Goal: Task Accomplishment & Management: Use online tool/utility

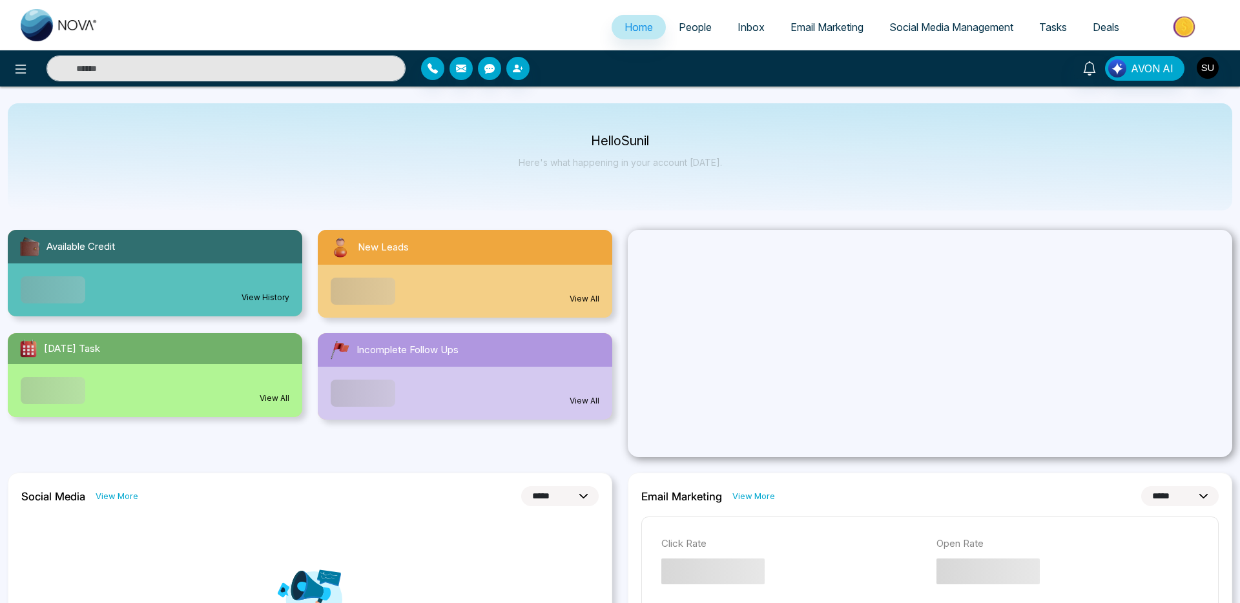
select select "*"
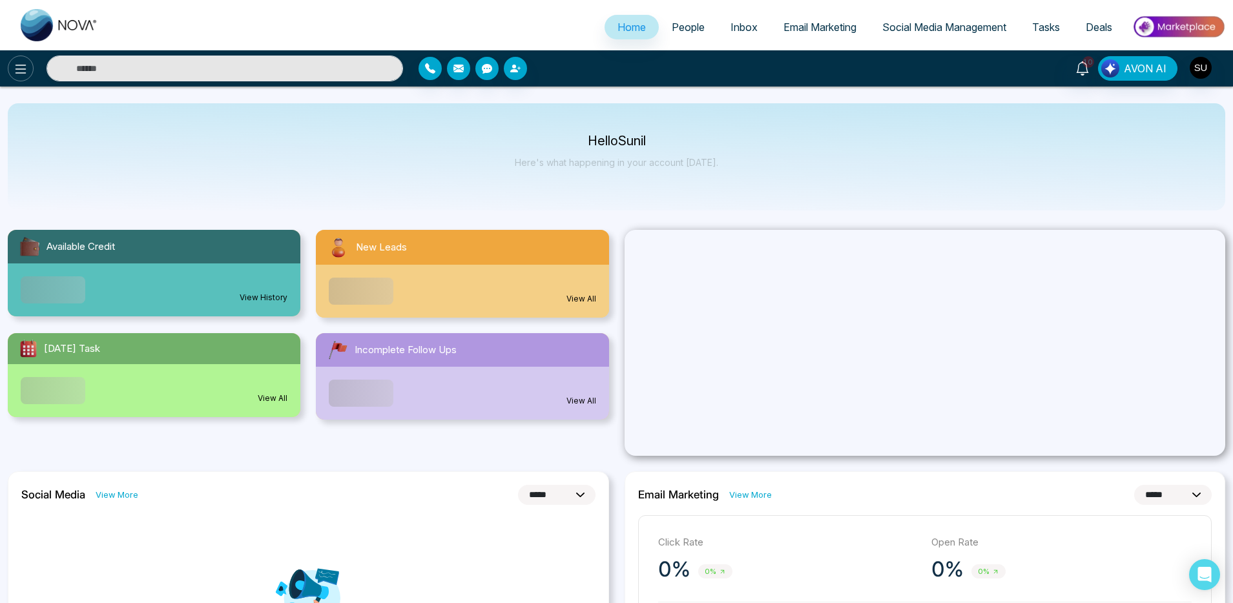
click at [24, 72] on icon at bounding box center [20, 68] width 15 height 15
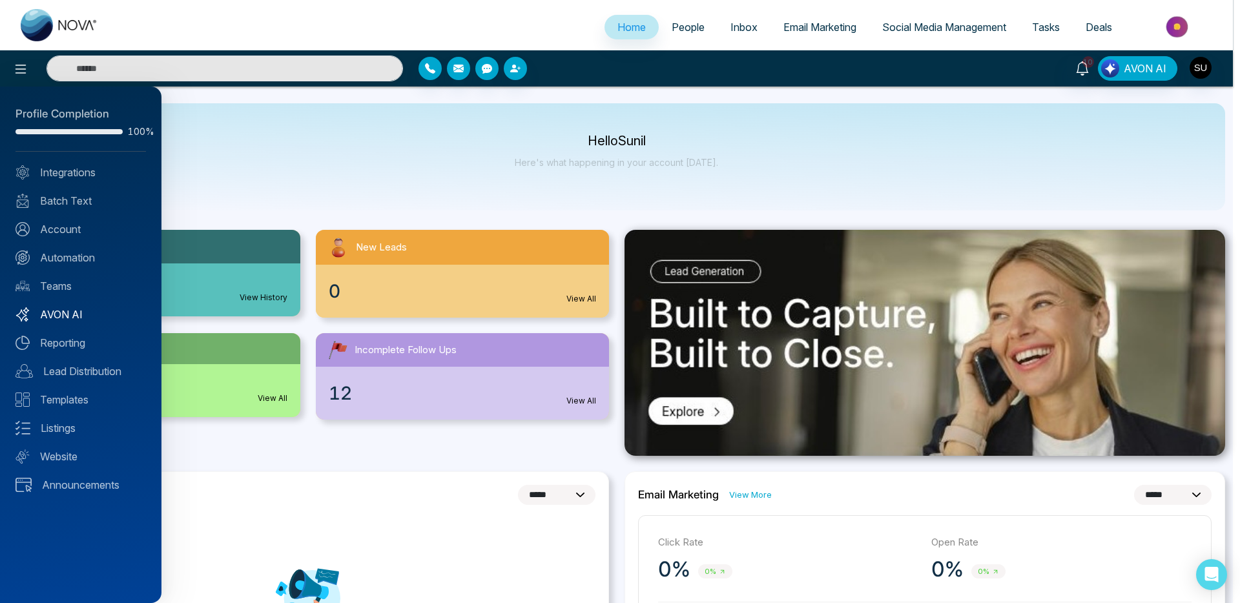
click at [50, 320] on link "AVON AI" at bounding box center [80, 314] width 130 height 15
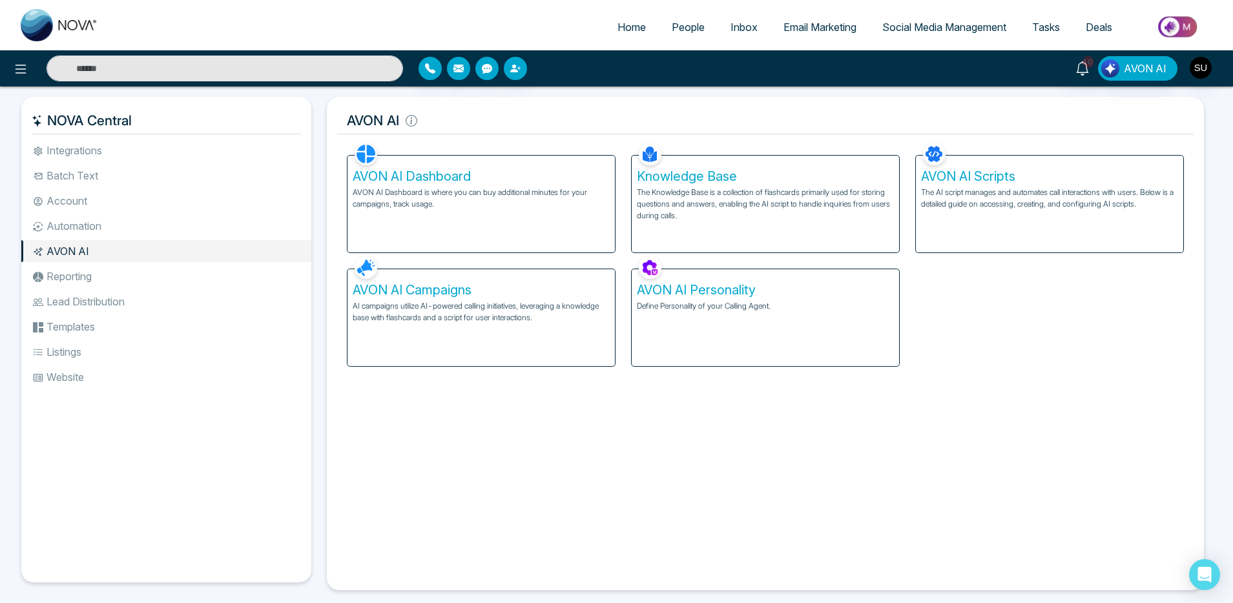
click at [495, 311] on p "AI campaigns utilize AI-powered calling initiatives, leveraging a knowledge bas…" at bounding box center [481, 311] width 257 height 23
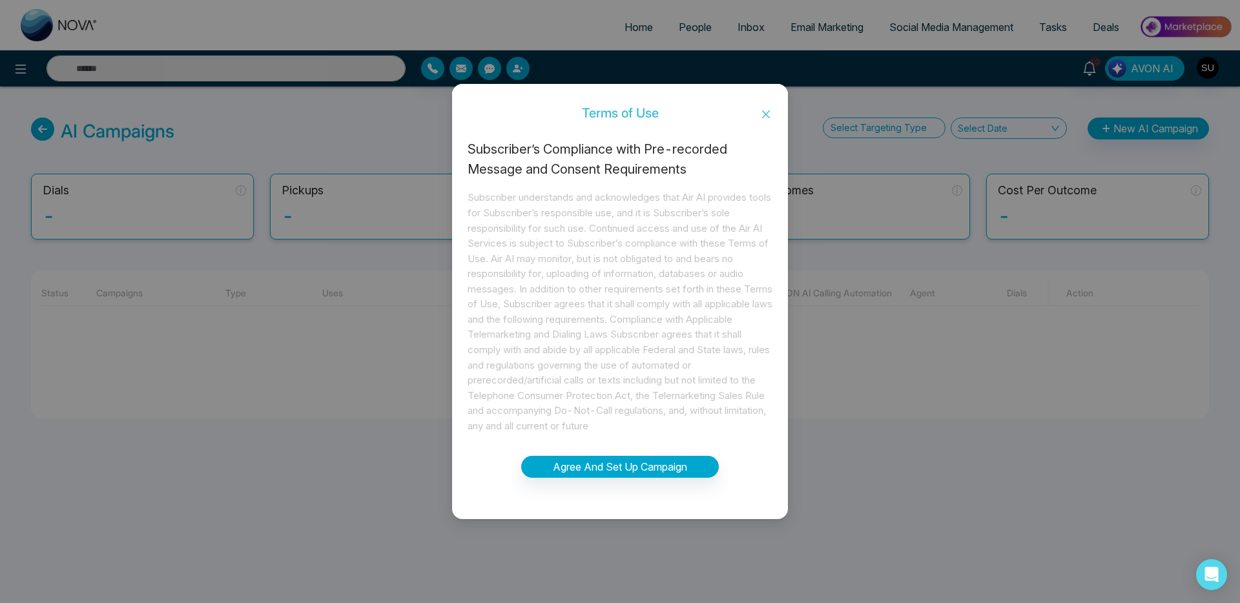
click at [763, 116] on icon "close" at bounding box center [766, 114] width 10 height 10
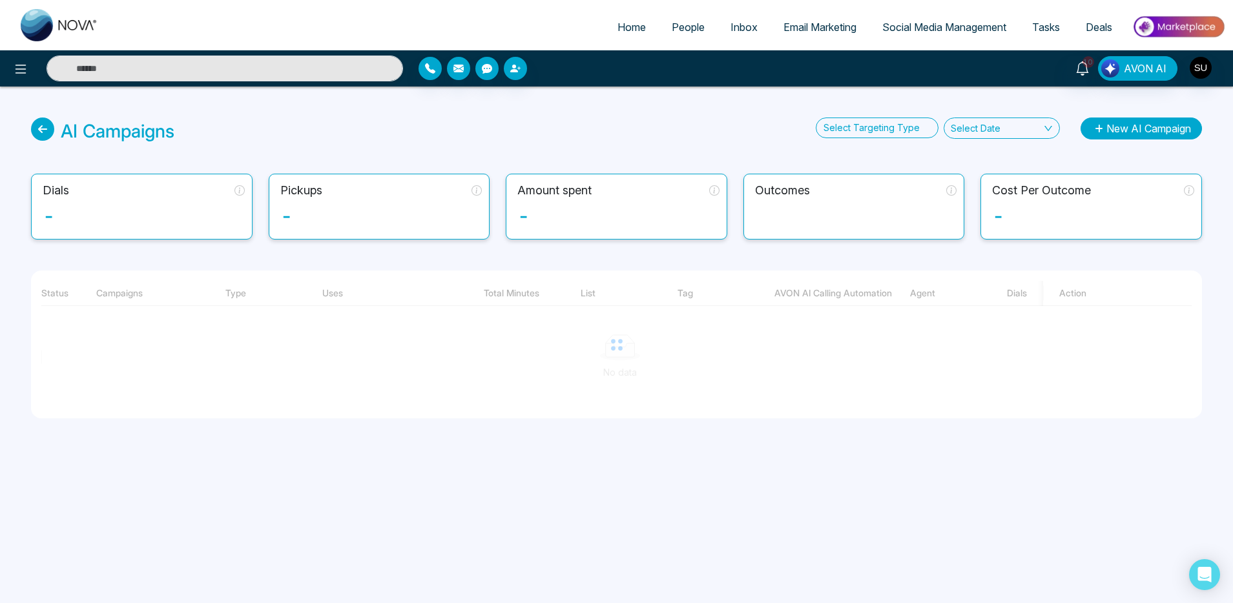
click at [1155, 139] on button "New AI Campaign" at bounding box center [1140, 129] width 121 height 22
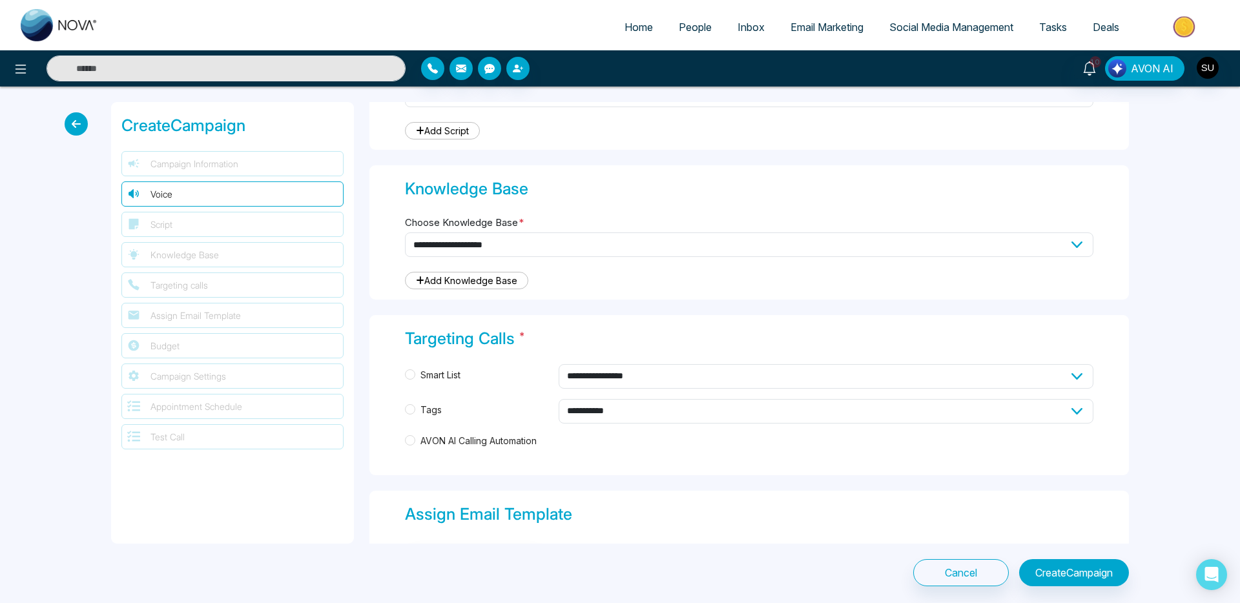
scroll to position [480, 0]
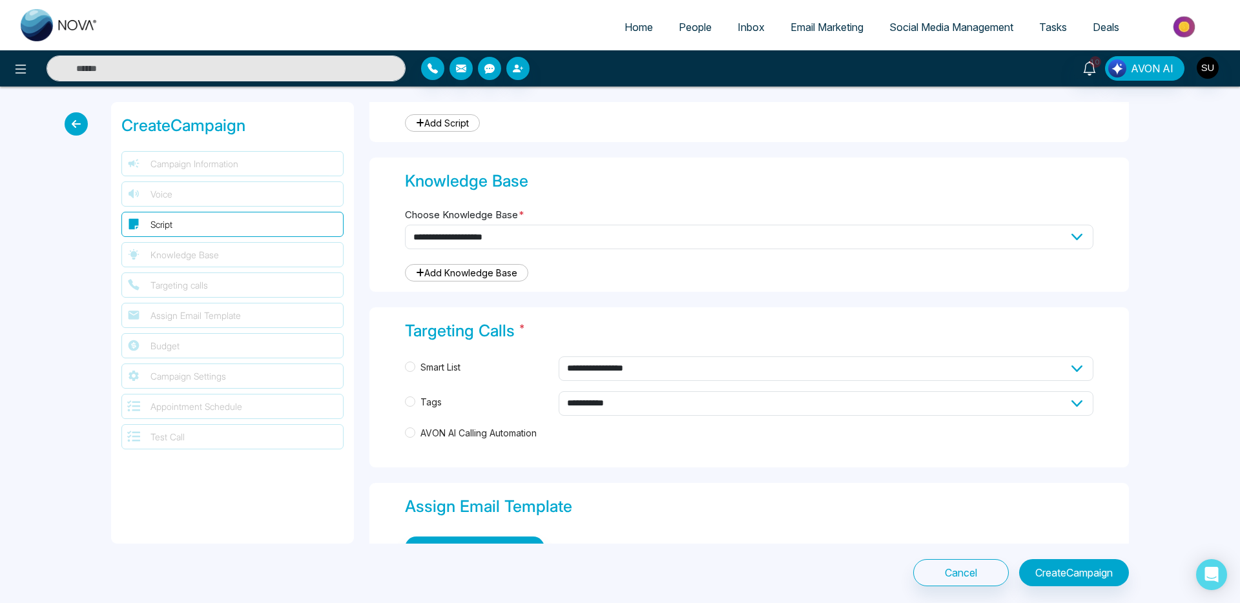
click at [451, 436] on span "AVON AI Calling Automation" at bounding box center [478, 433] width 127 height 14
click at [17, 69] on icon at bounding box center [20, 69] width 11 height 9
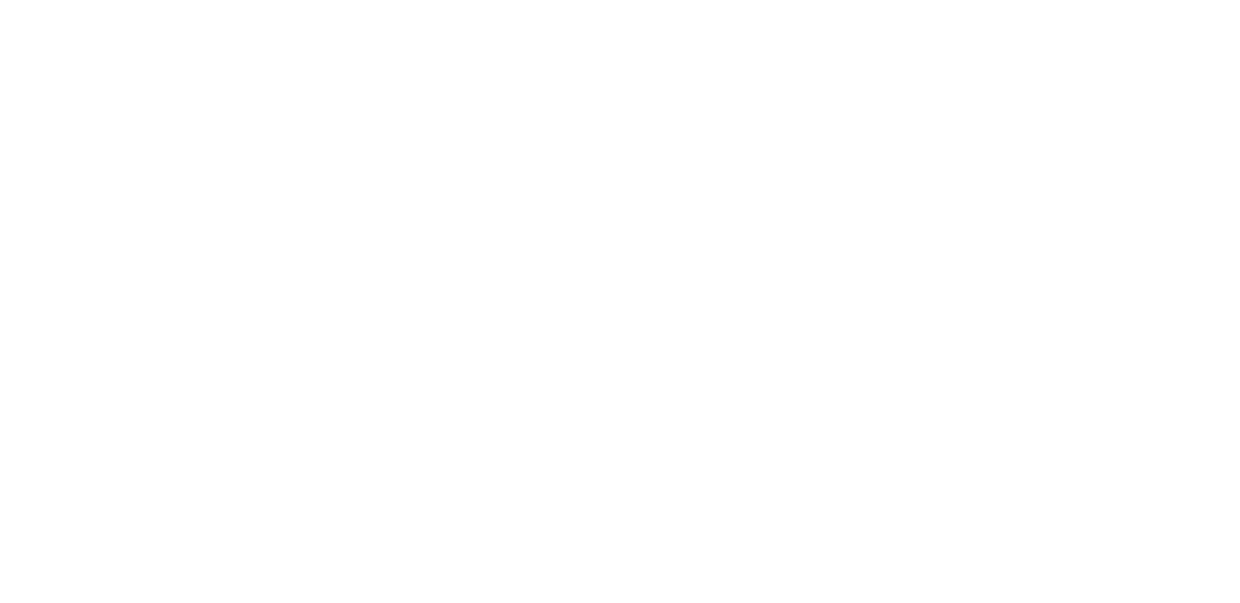
select select "*"
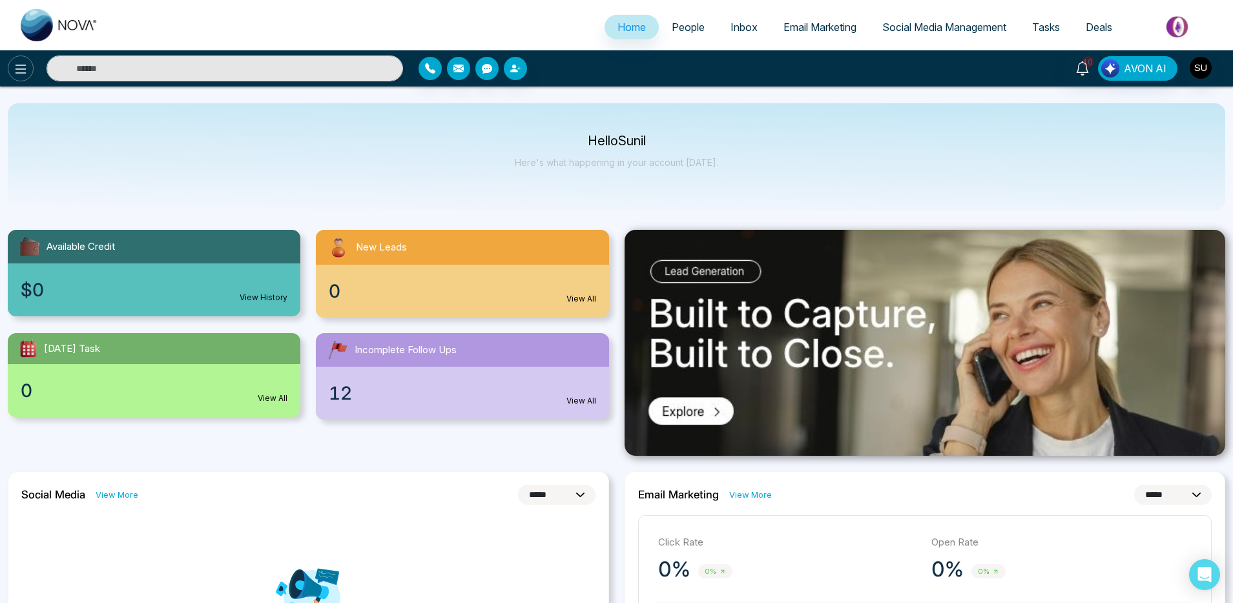
click at [20, 64] on icon at bounding box center [20, 68] width 15 height 15
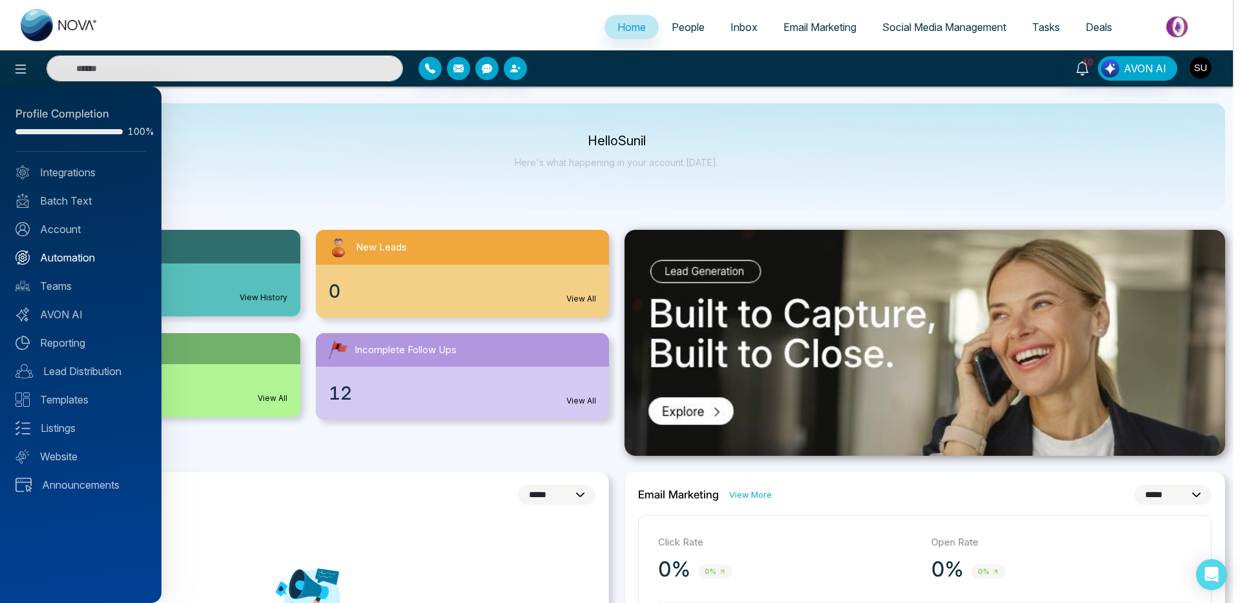
click at [72, 253] on link "Automation" at bounding box center [80, 257] width 130 height 15
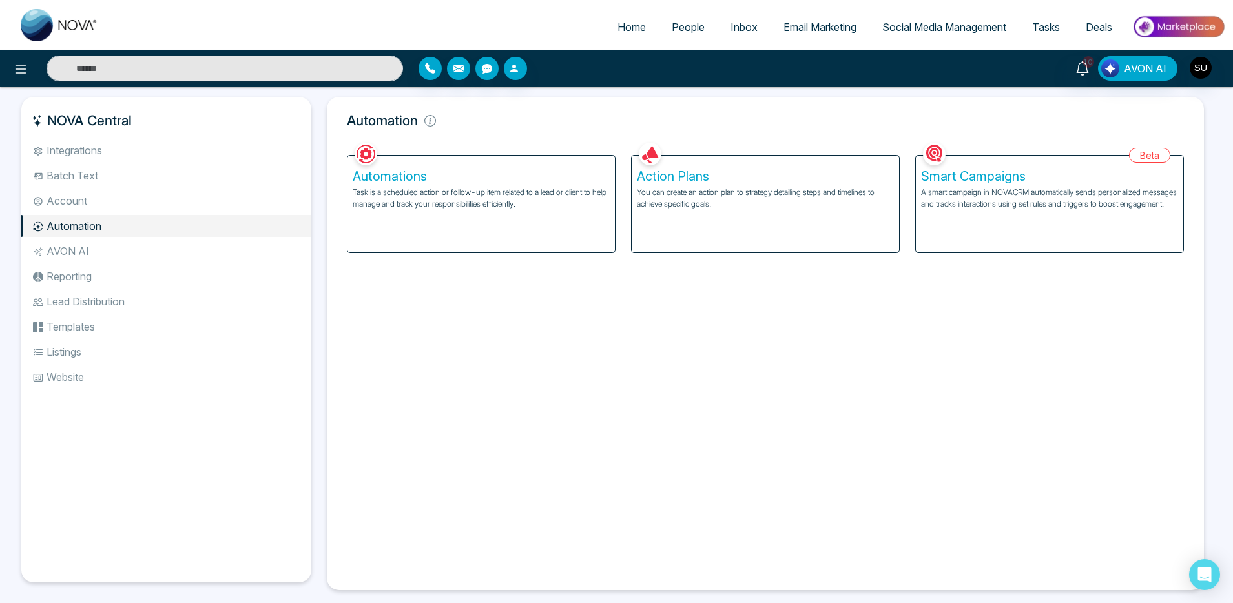
click at [764, 188] on p "You can create an action plan to strategy detailing steps and timelines to achi…" at bounding box center [765, 198] width 257 height 23
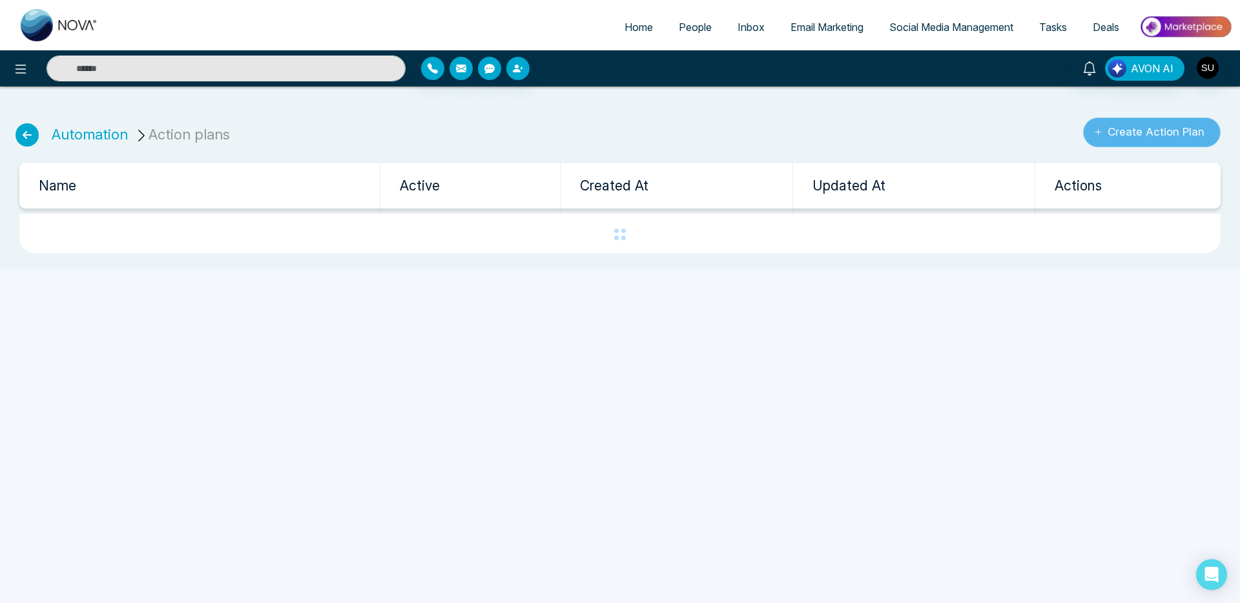
click at [1148, 135] on button "Create Action Plan" at bounding box center [1152, 133] width 138 height 30
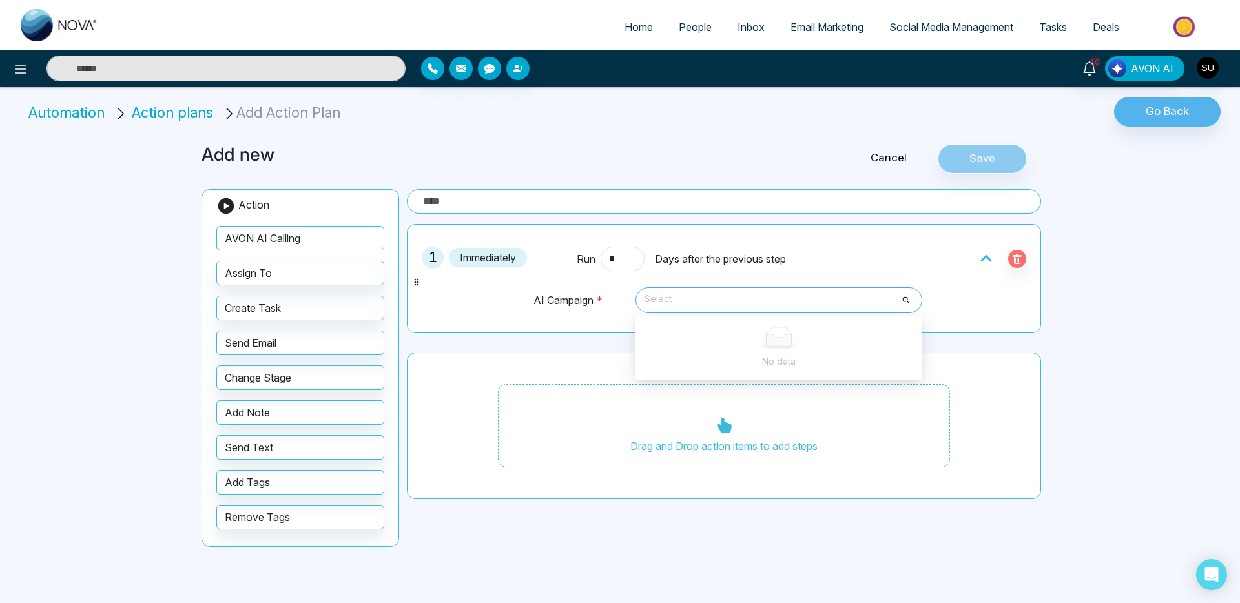
click at [772, 296] on span "Select" at bounding box center [779, 300] width 269 height 22
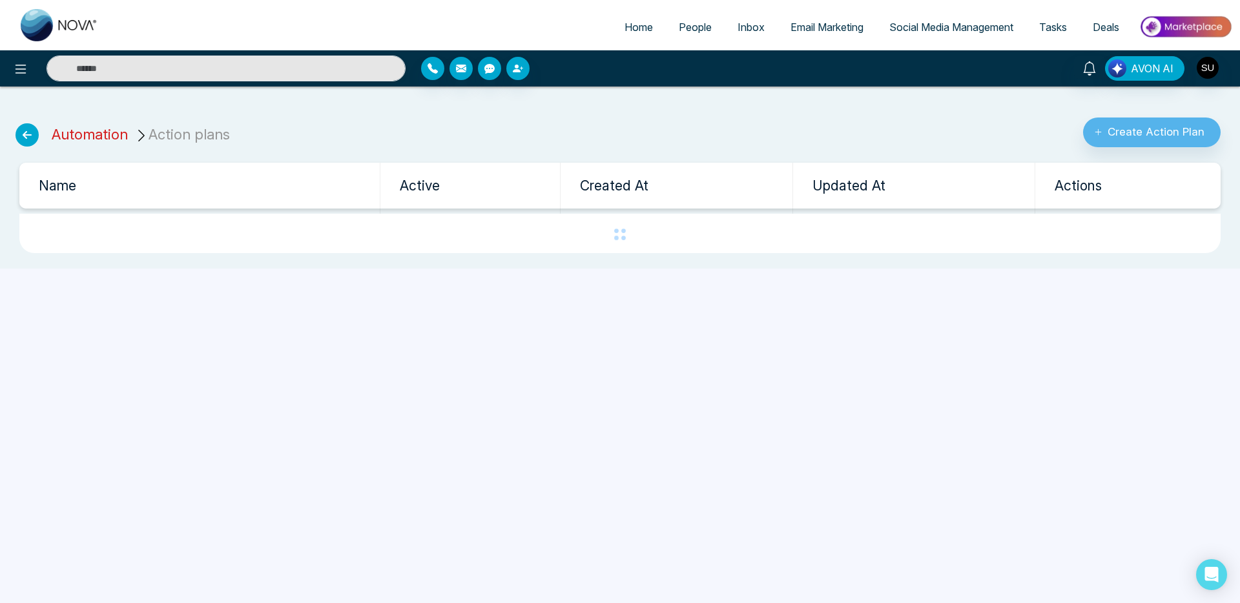
click at [68, 129] on link "Automation" at bounding box center [90, 134] width 76 height 17
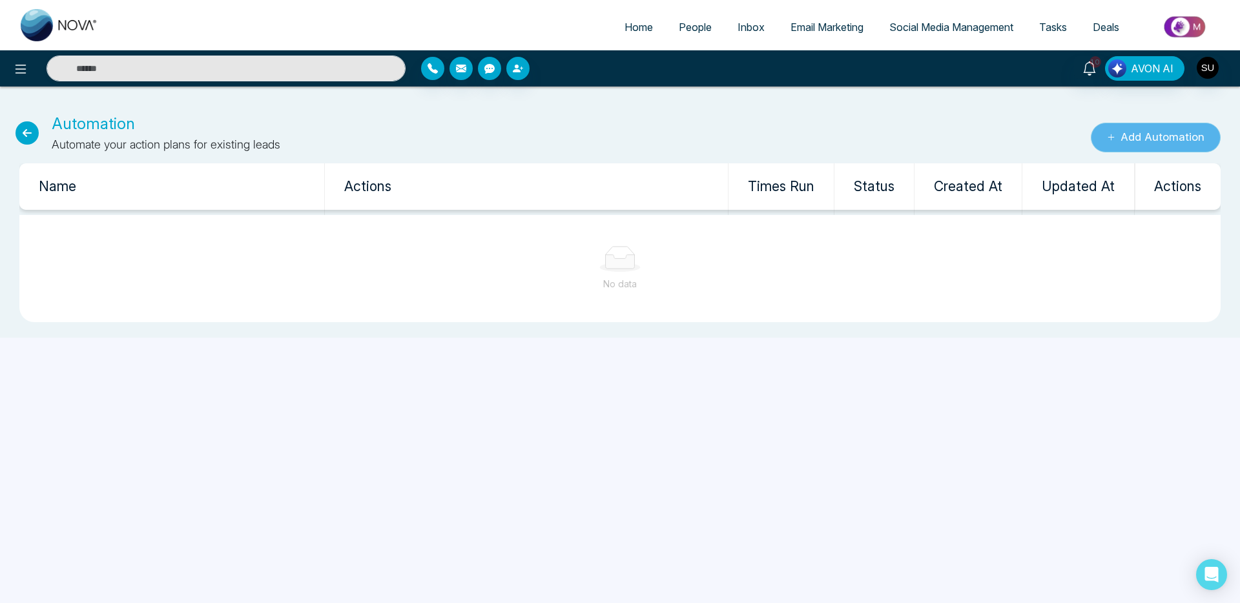
click at [1155, 127] on button "Add Automation" at bounding box center [1156, 138] width 130 height 30
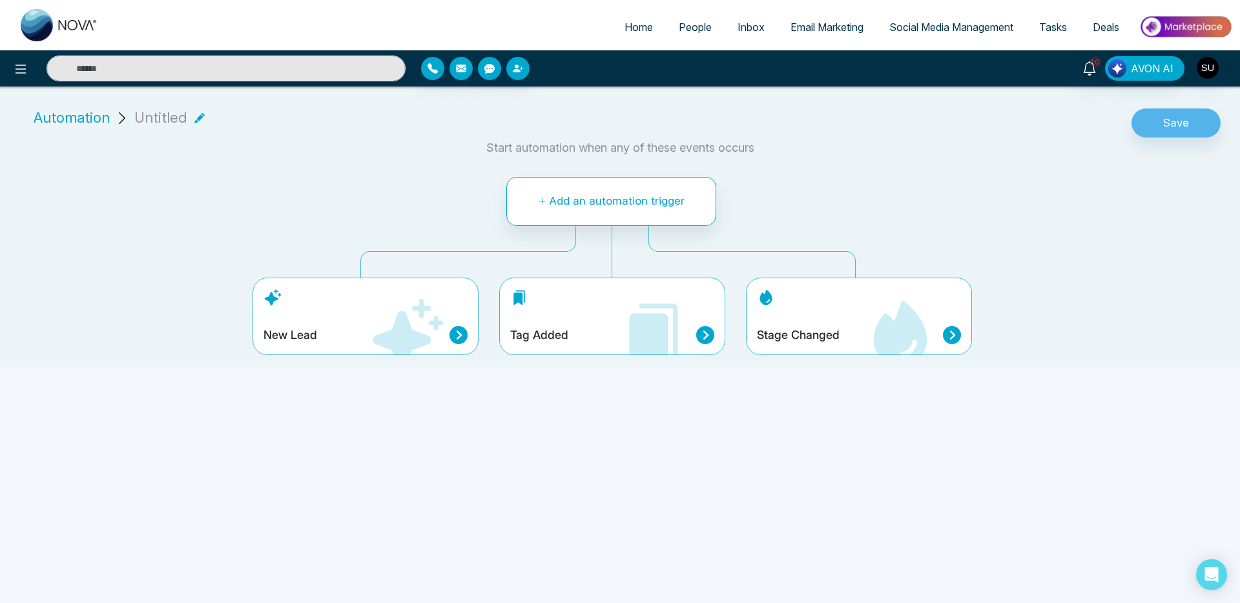
click at [697, 331] on icon at bounding box center [705, 335] width 18 height 18
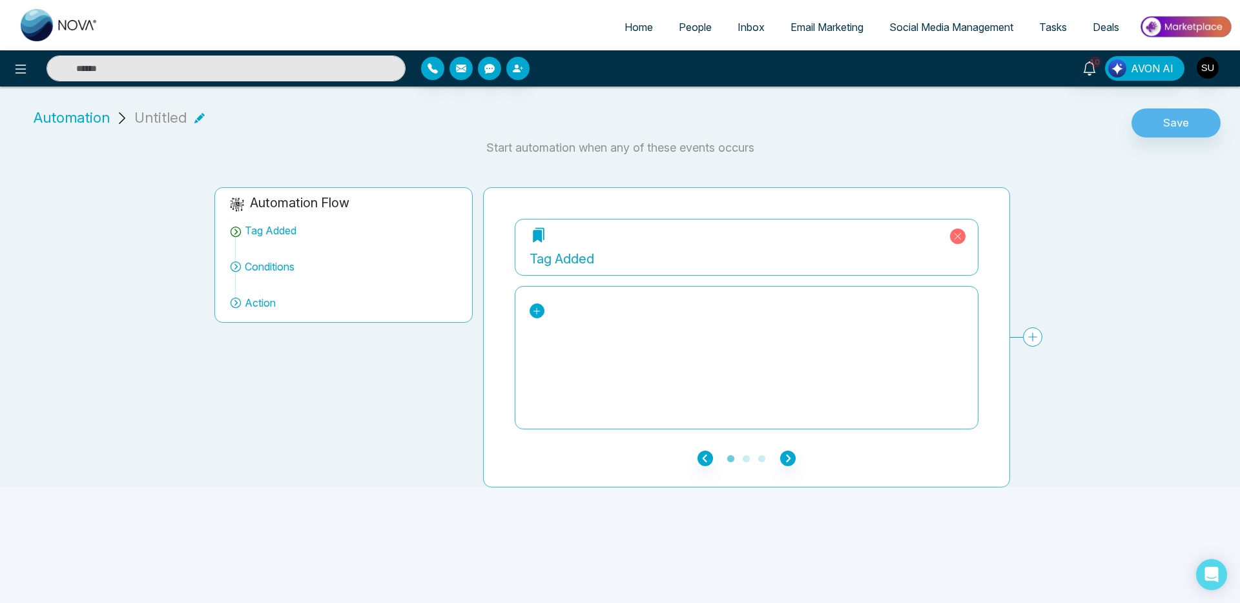
click at [539, 312] on icon at bounding box center [536, 311] width 9 height 9
click at [556, 407] on div "New" at bounding box center [590, 406] width 99 height 15
click at [788, 453] on icon "button" at bounding box center [787, 458] width 15 height 15
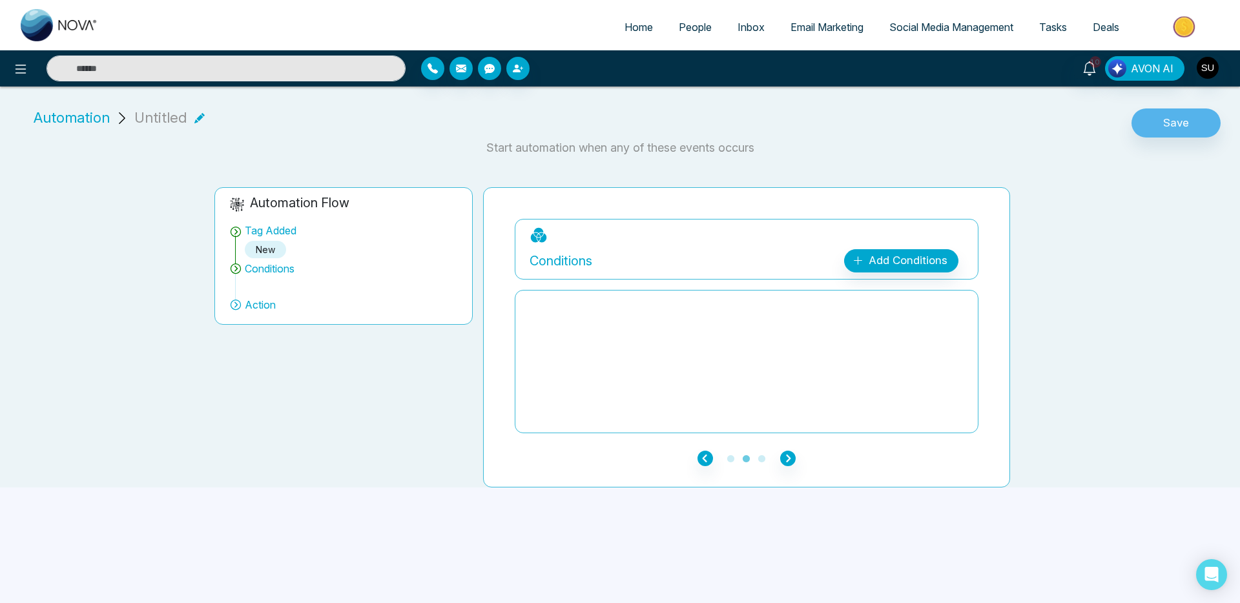
click at [798, 465] on ul "1 2 3" at bounding box center [747, 457] width 464 height 15
click at [790, 462] on icon "button" at bounding box center [787, 458] width 15 height 15
click at [928, 256] on div "Add Action Plan" at bounding box center [906, 261] width 83 height 17
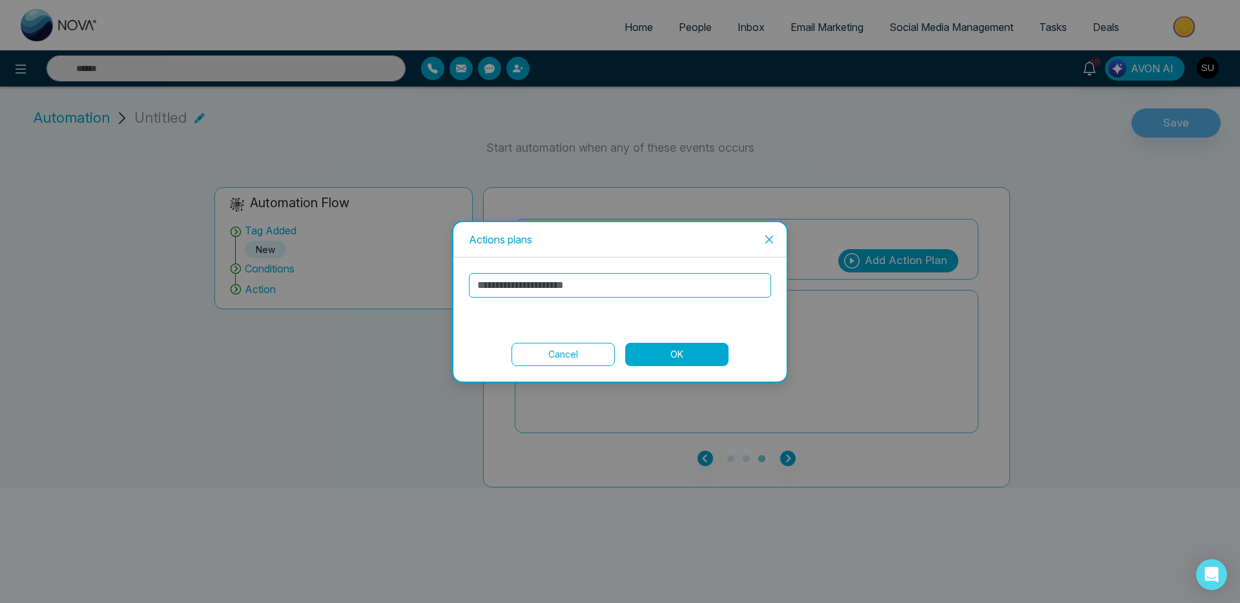
click at [593, 356] on button "Cancel" at bounding box center [562, 354] width 103 height 23
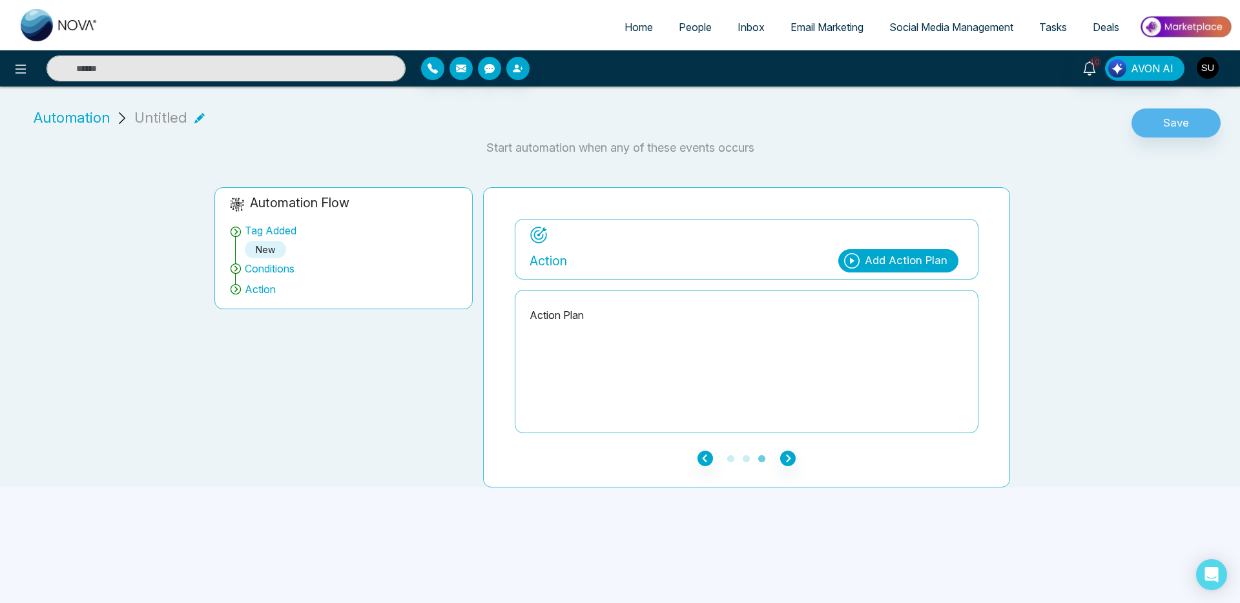
click at [692, 48] on div "Home People Inbox Email Marketing Social Media Management Tasks Deals" at bounding box center [620, 25] width 1240 height 50
